Goal: Task Accomplishment & Management: Manage account settings

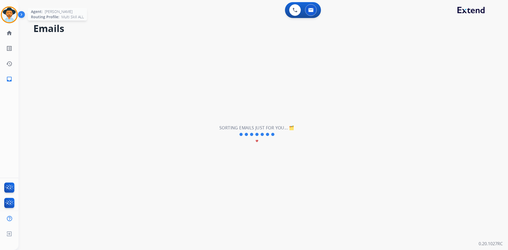
click at [11, 16] on img at bounding box center [9, 14] width 15 height 15
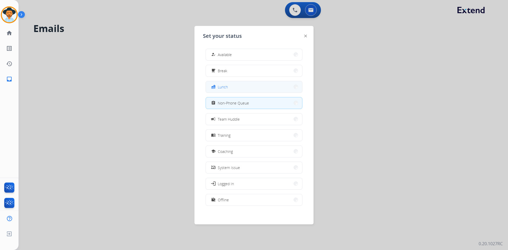
click at [230, 88] on button "fastfood Lunch" at bounding box center [254, 86] width 96 height 11
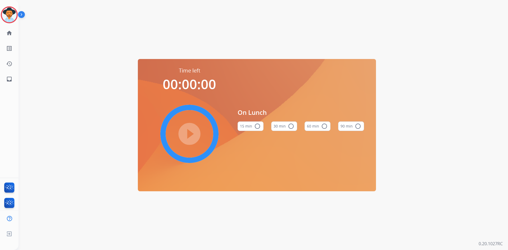
click at [322, 125] on mat-icon "radio_button_unchecked" at bounding box center [324, 126] width 6 height 6
click at [8, 12] on img at bounding box center [9, 14] width 15 height 15
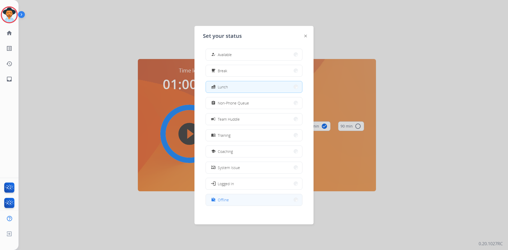
click at [240, 200] on button "work_off Offline" at bounding box center [254, 199] width 96 height 11
